Goal: Information Seeking & Learning: Learn about a topic

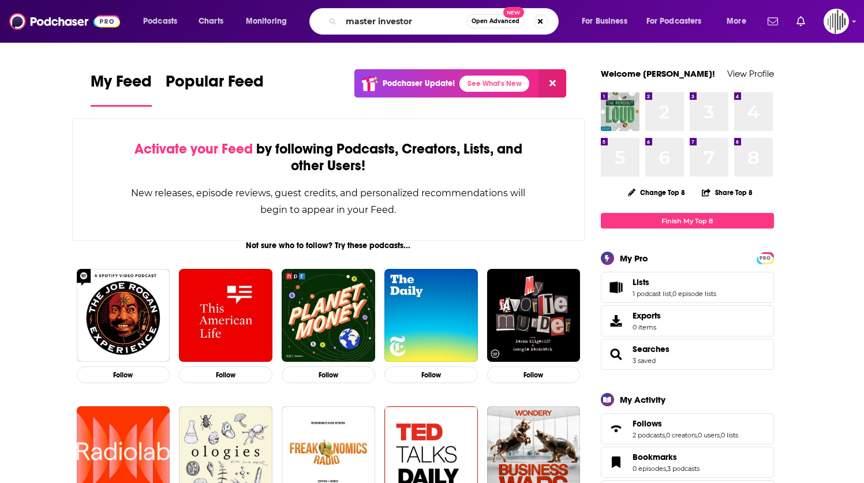
type input "master investor"
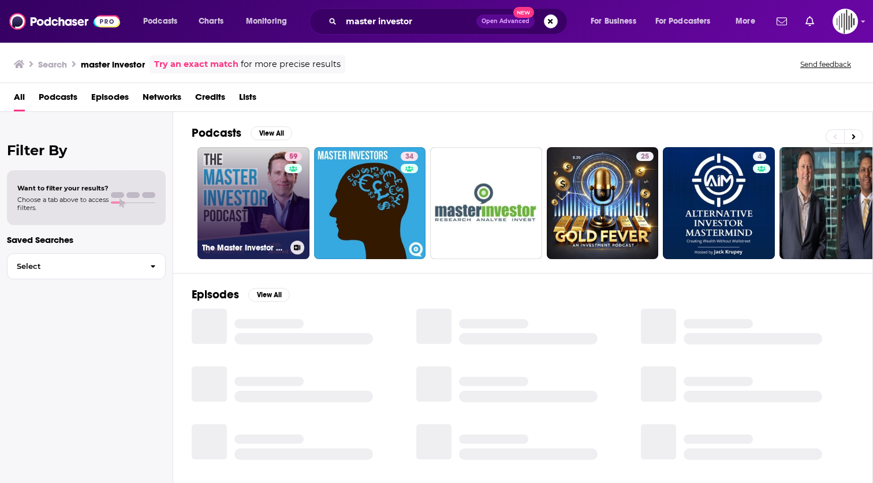
click at [244, 179] on link "59 The Master Investor Podcast with Wilfred Frost" at bounding box center [253, 203] width 112 height 112
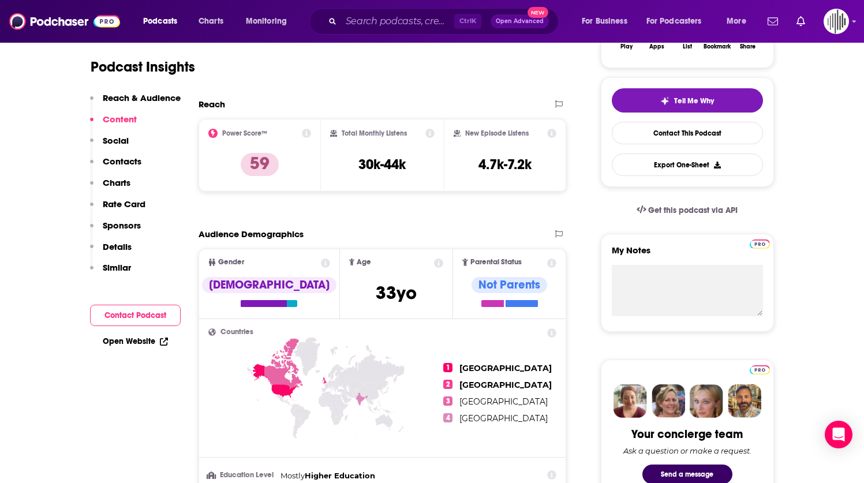
scroll to position [232, 0]
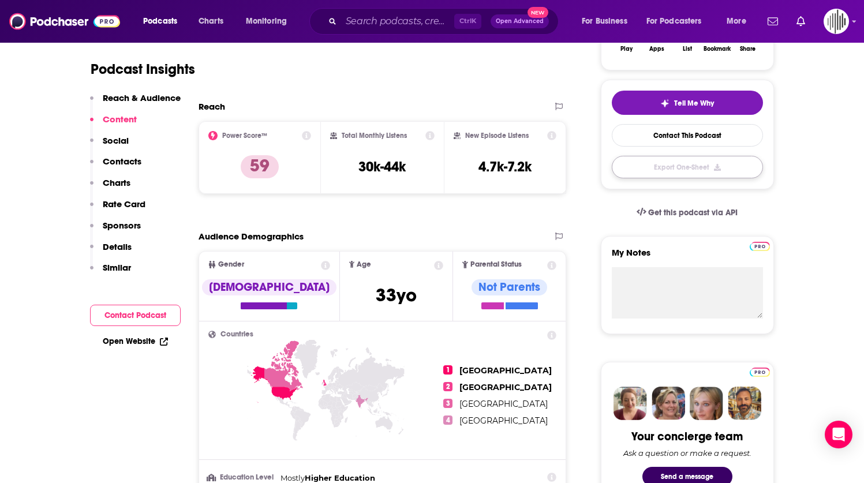
click at [657, 161] on button "Export One-Sheet" at bounding box center [687, 167] width 151 height 23
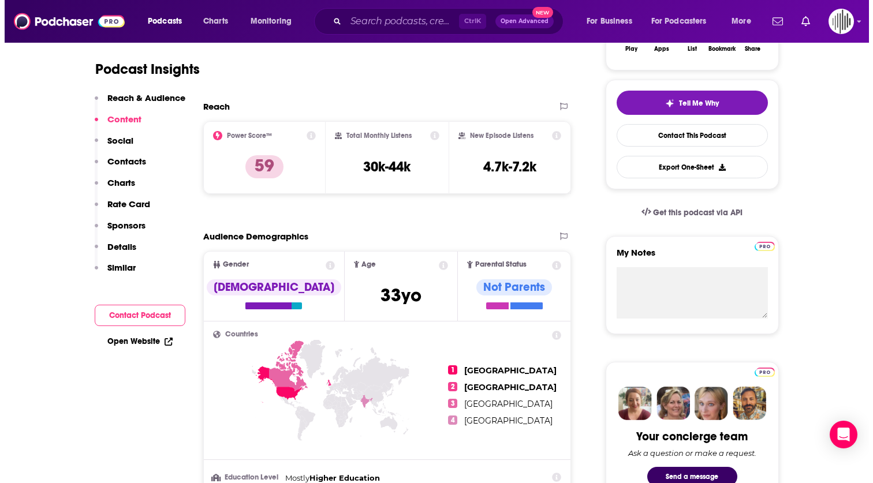
scroll to position [0, 0]
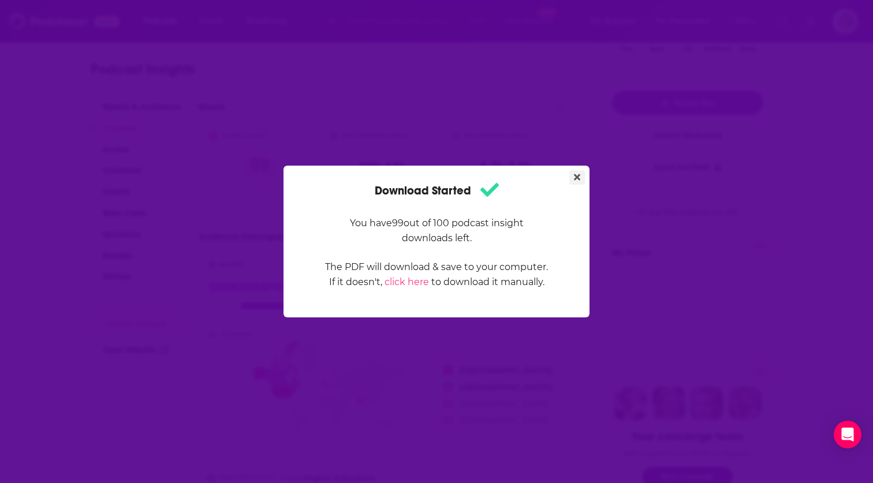
click at [576, 174] on icon "Close" at bounding box center [577, 177] width 6 height 9
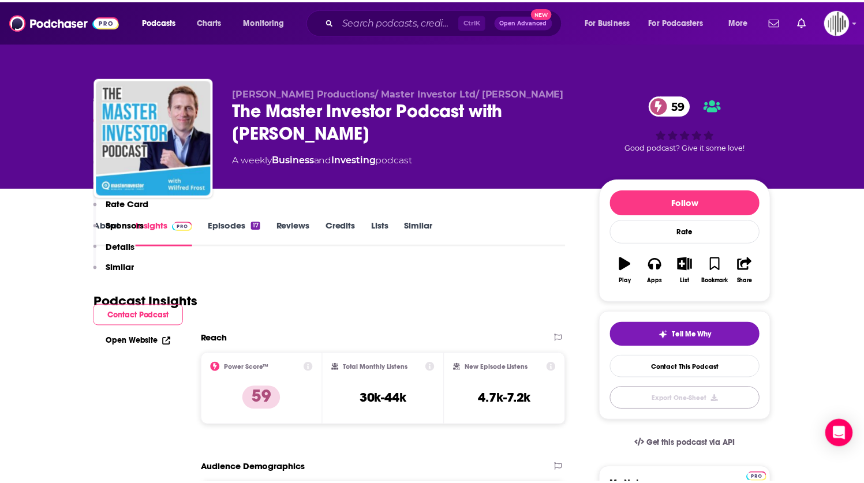
scroll to position [232, 0]
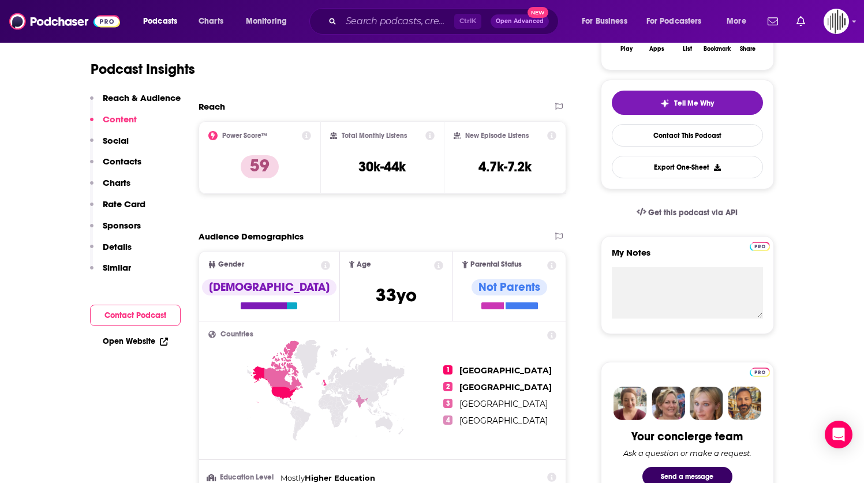
click at [431, 83] on div "Podcast Insights" at bounding box center [324, 62] width 467 height 59
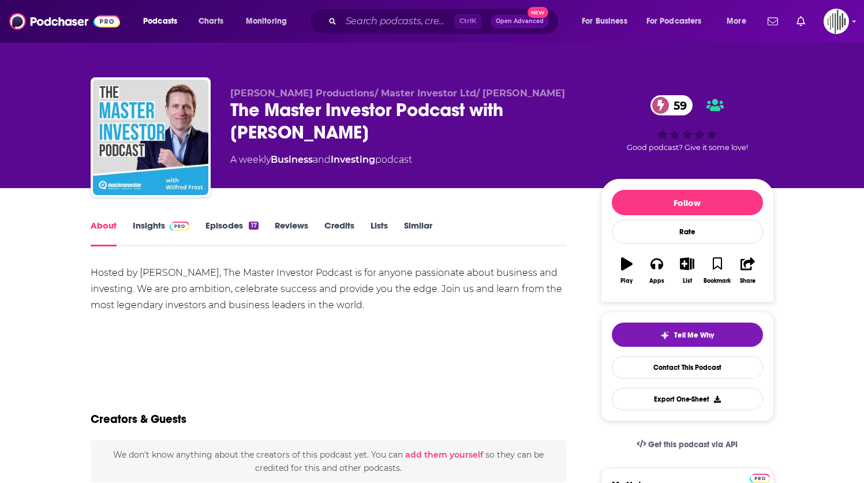
click at [153, 228] on link "Insights" at bounding box center [161, 233] width 57 height 27
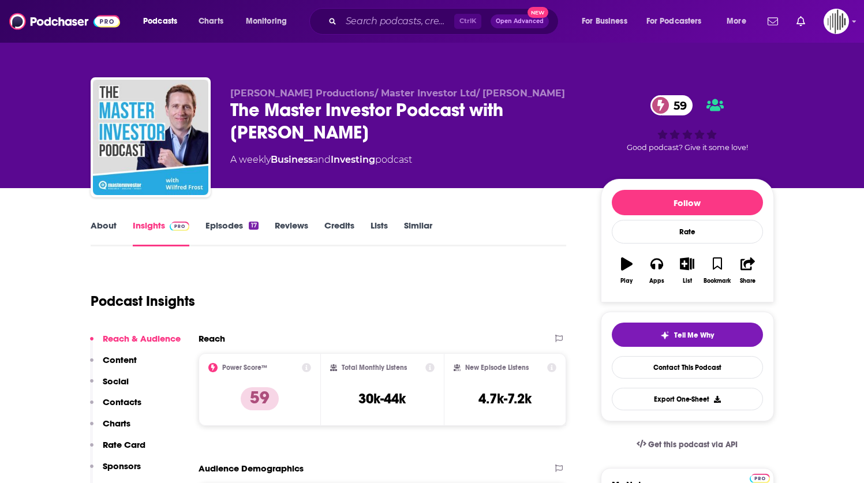
scroll to position [161, 0]
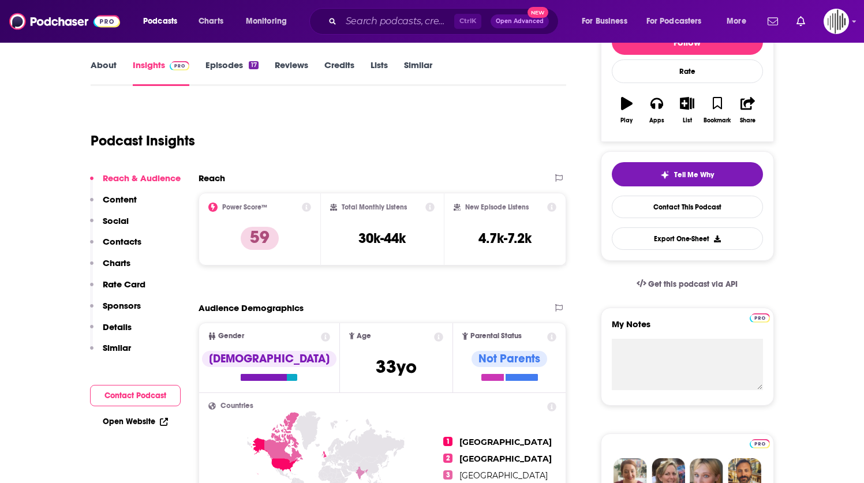
click at [553, 206] on icon at bounding box center [551, 207] width 9 height 9
click at [431, 211] on icon at bounding box center [430, 207] width 9 height 9
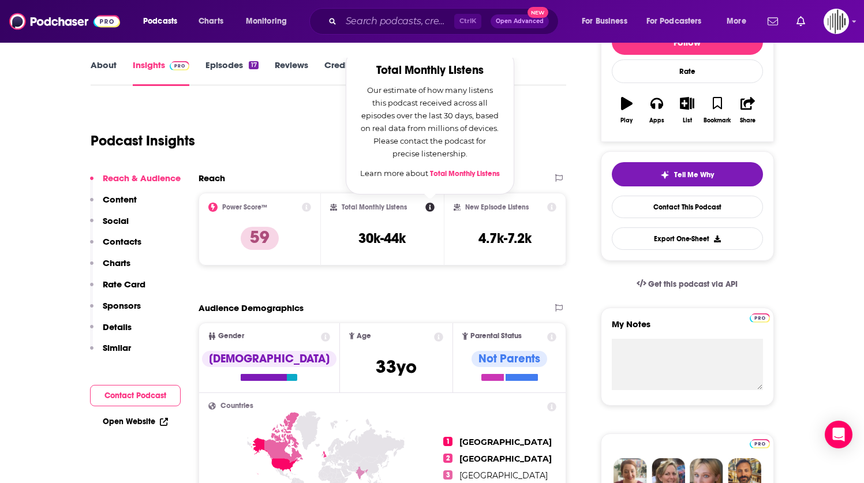
click at [553, 206] on icon at bounding box center [552, 207] width 9 height 9
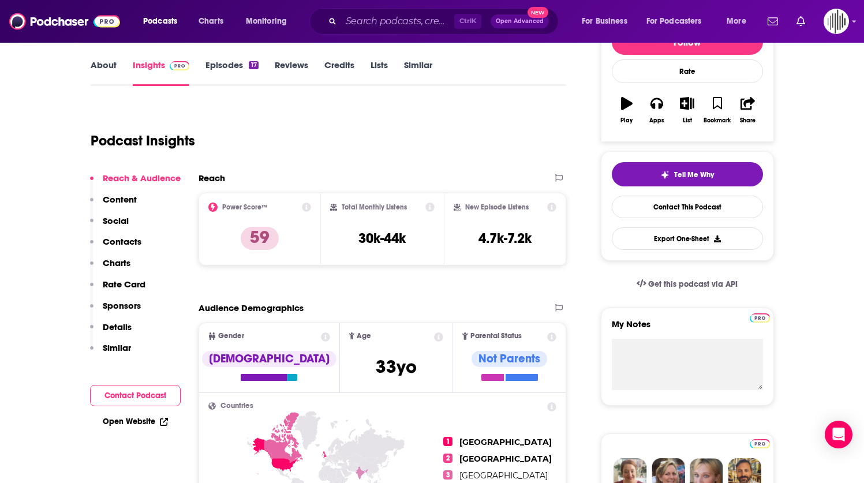
click at [431, 206] on icon at bounding box center [430, 207] width 9 height 9
